Goal: Navigation & Orientation: Understand site structure

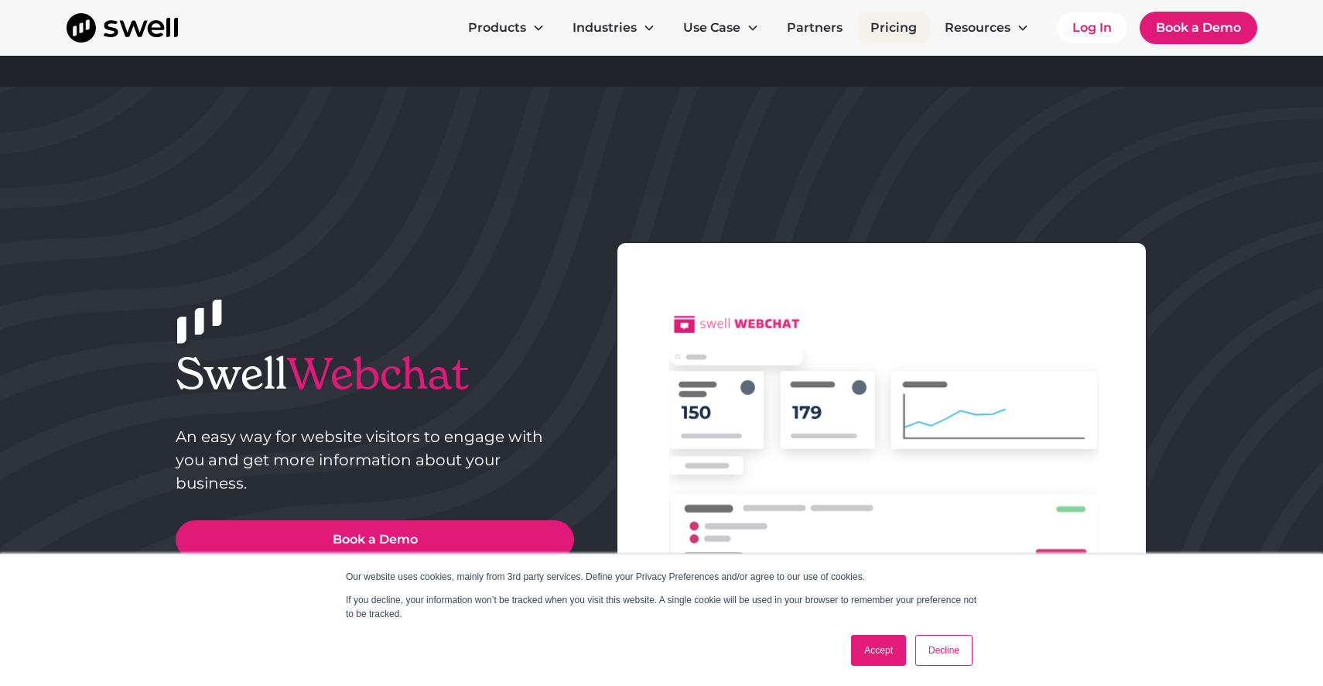
click at [873, 24] on link "Pricing" at bounding box center [893, 27] width 71 height 31
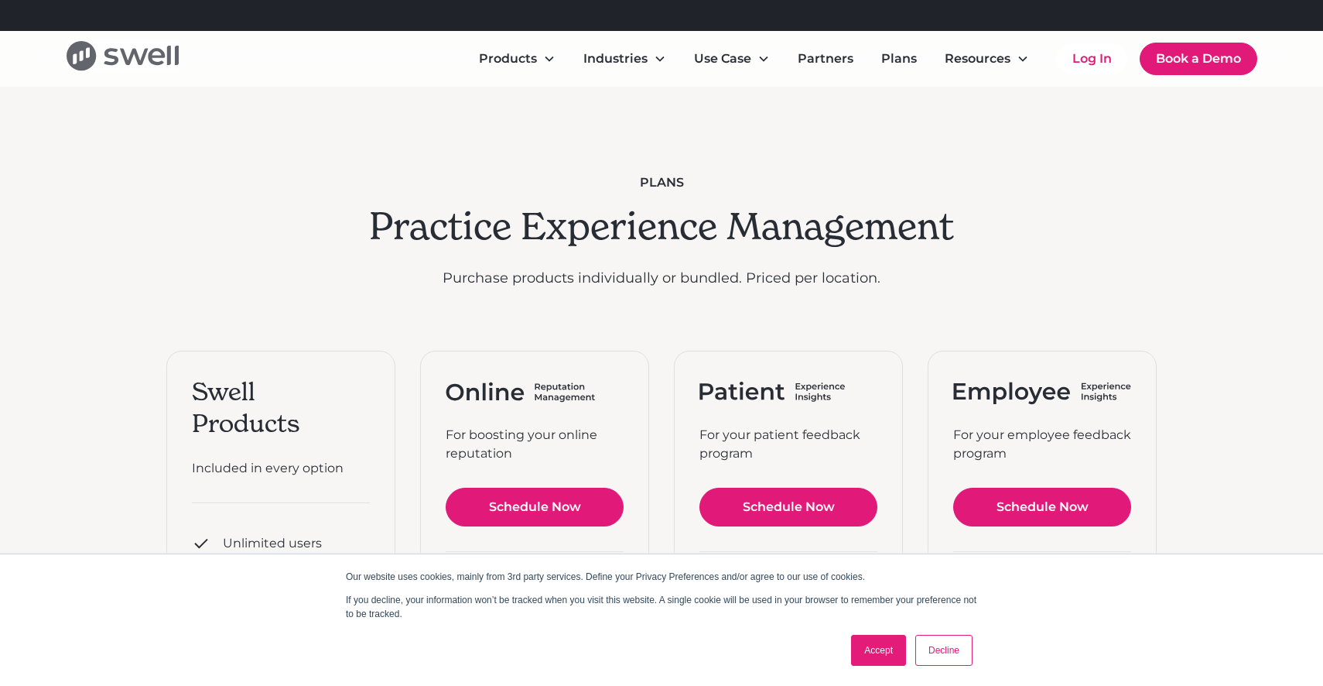
click at [106, 62] on icon "home" at bounding box center [111, 57] width 15 height 17
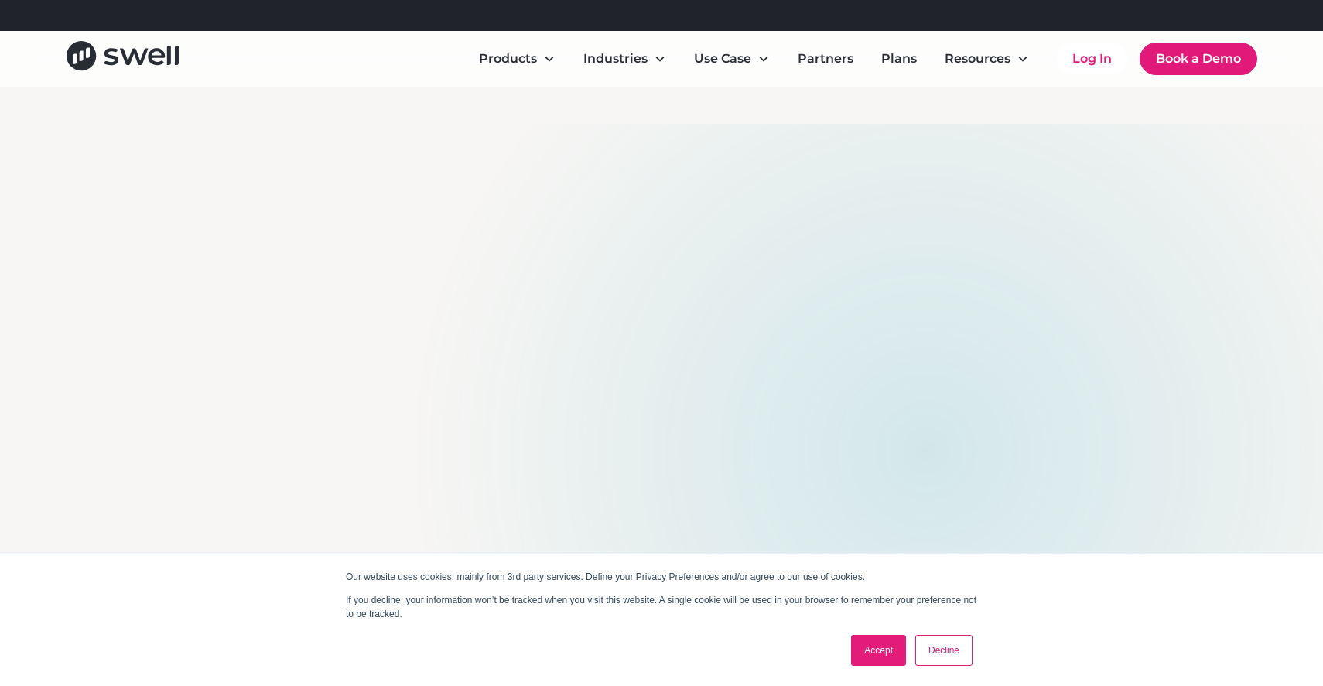
scroll to position [61, 0]
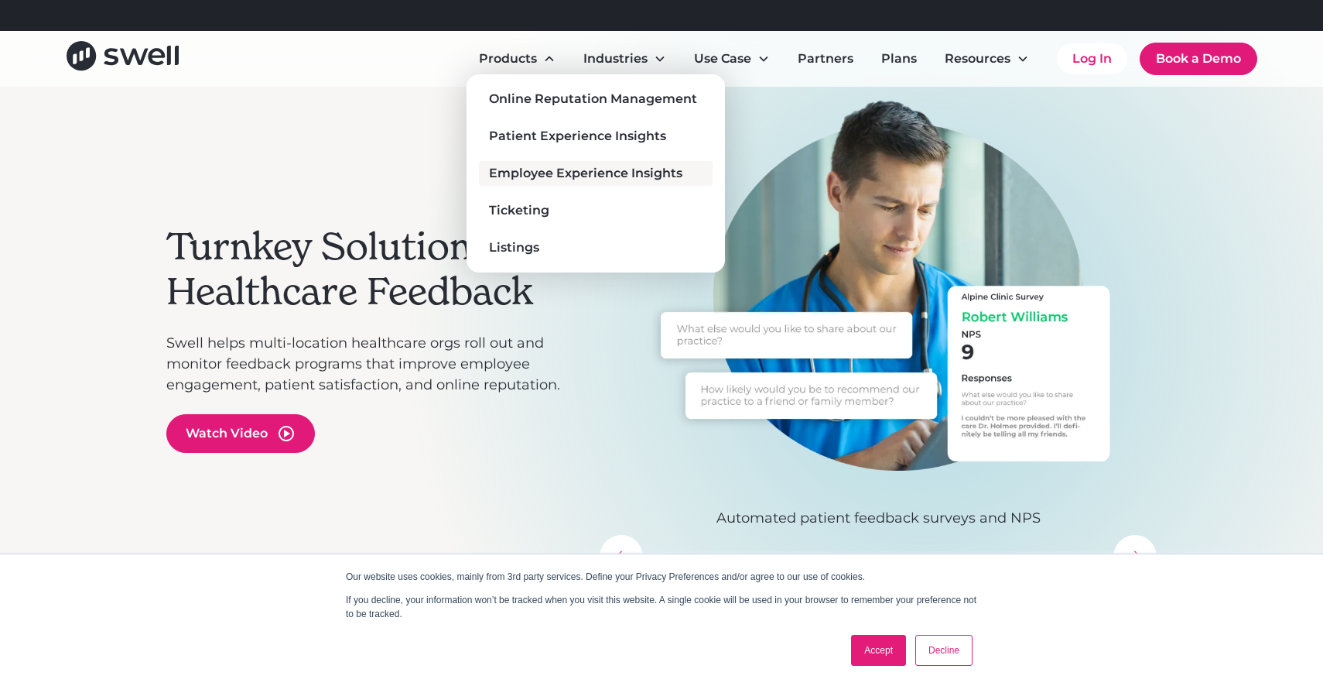
scroll to position [77, 0]
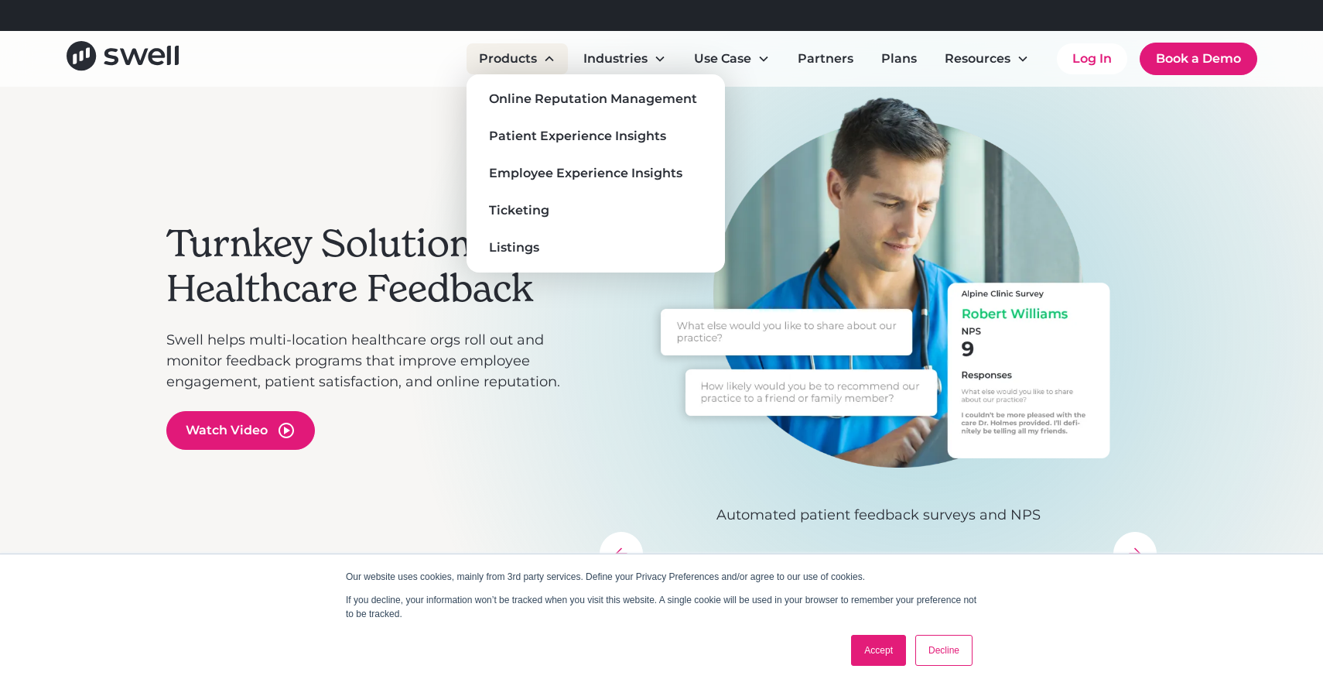
click at [539, 56] on div "Products" at bounding box center [517, 58] width 101 height 31
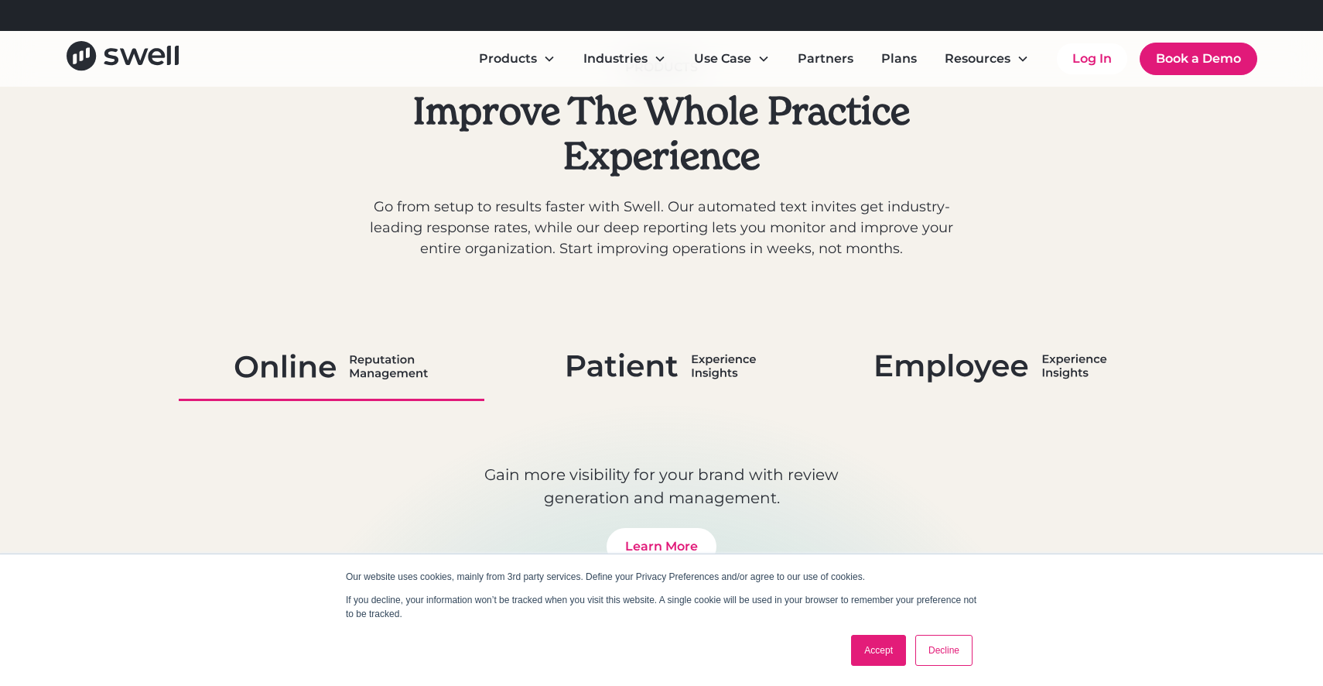
scroll to position [770, 0]
